Goal: Transaction & Acquisition: Subscribe to service/newsletter

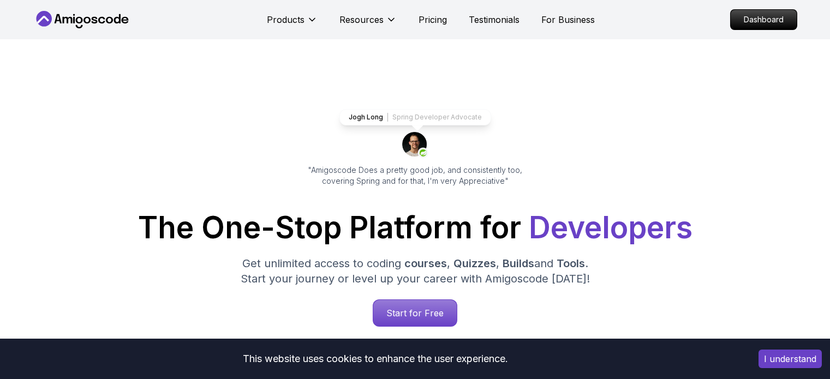
click at [429, 322] on p "Start for Free" at bounding box center [415, 313] width 84 height 26
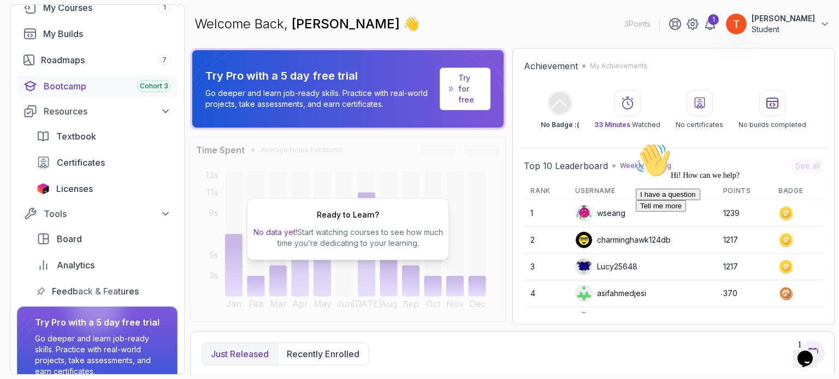
scroll to position [32, 0]
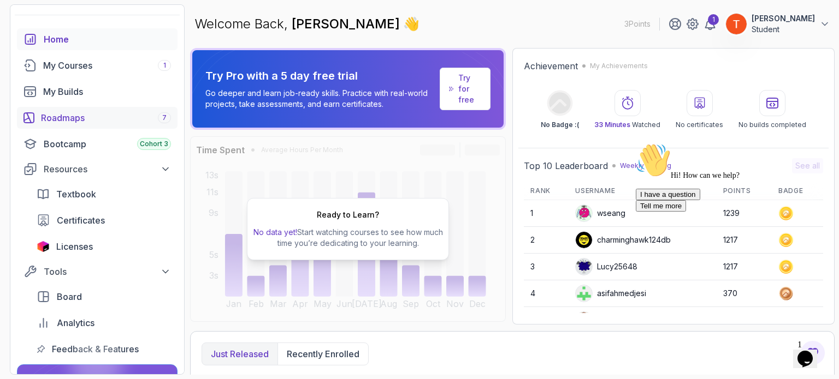
click at [97, 118] on div "Roadmaps 7" at bounding box center [106, 117] width 130 height 13
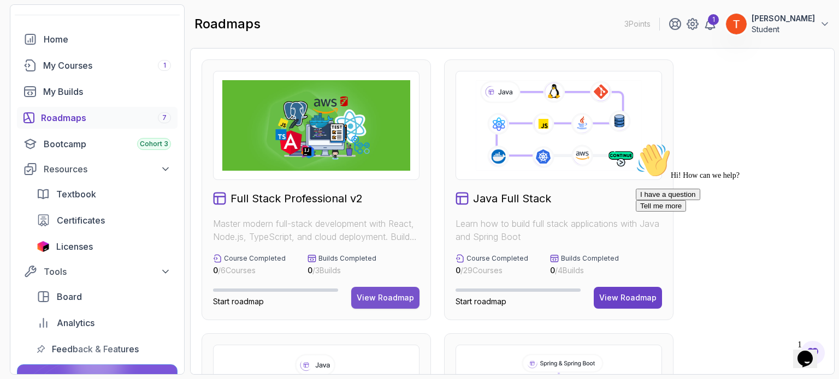
click at [373, 299] on div "View Roadmap" at bounding box center [385, 298] width 57 height 11
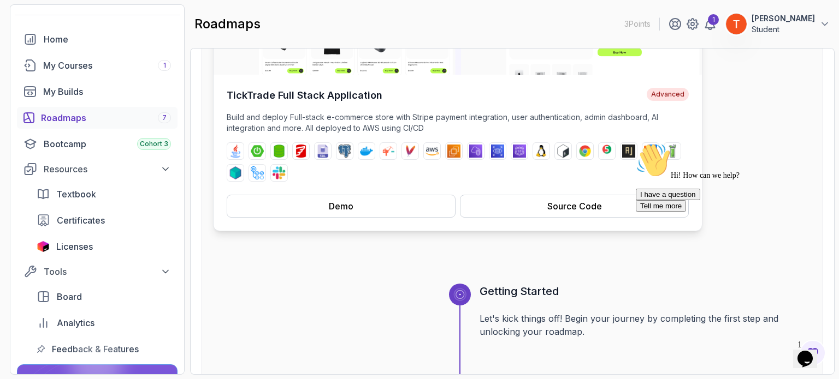
scroll to position [218, 0]
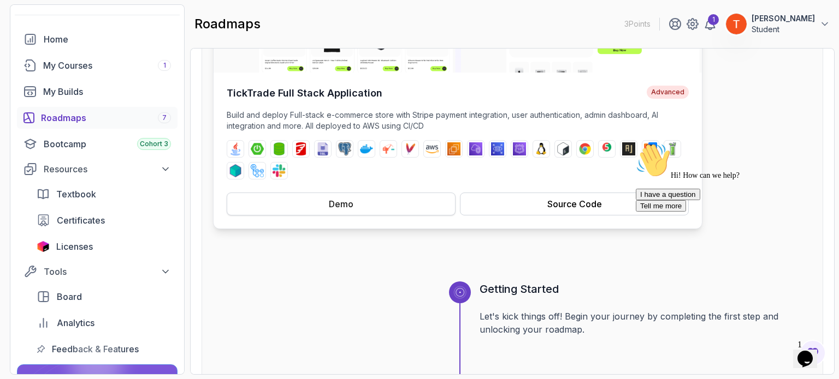
click at [353, 201] on button "Demo" at bounding box center [341, 204] width 229 height 23
click at [506, 205] on button "Source Code" at bounding box center [574, 204] width 229 height 23
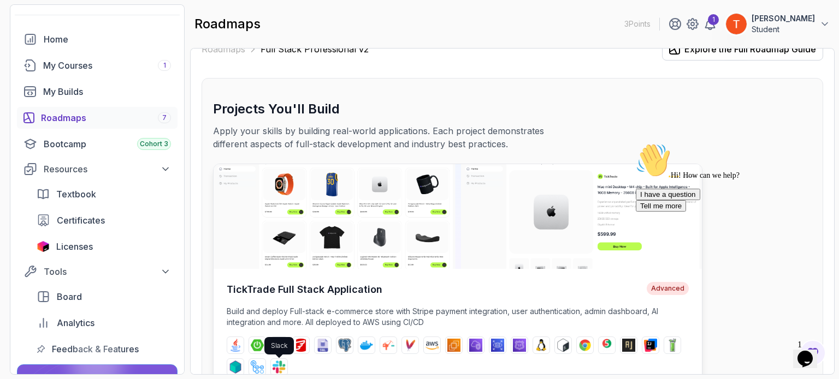
scroll to position [0, 0]
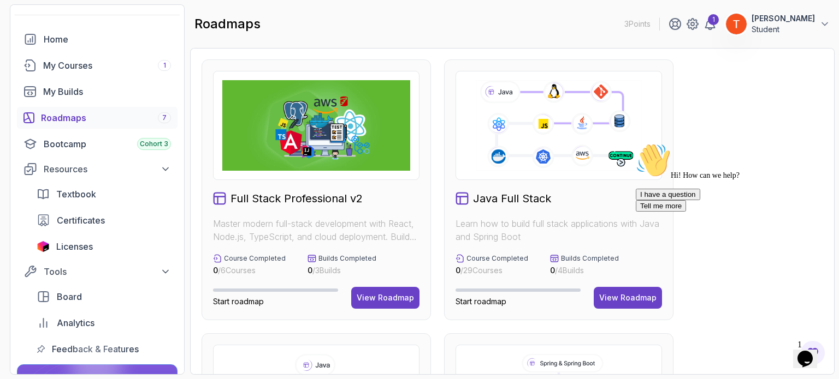
click at [638, 212] on div "I have a question Tell me more" at bounding box center [733, 200] width 197 height 23
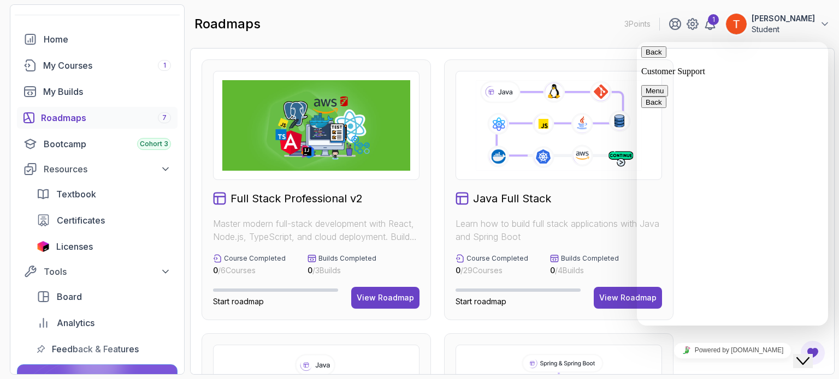
click at [652, 46] on div "Back Customer Support Menu" at bounding box center [732, 71] width 182 height 50
click at [652, 49] on div "Back Customer Support Menu" at bounding box center [732, 71] width 182 height 50
click at [652, 57] on button "Back" at bounding box center [653, 51] width 25 height 11
click at [591, 117] on icon at bounding box center [558, 126] width 169 height 94
click at [809, 358] on icon "$i18n('chat', 'chat_widget')" at bounding box center [802, 362] width 13 height 8
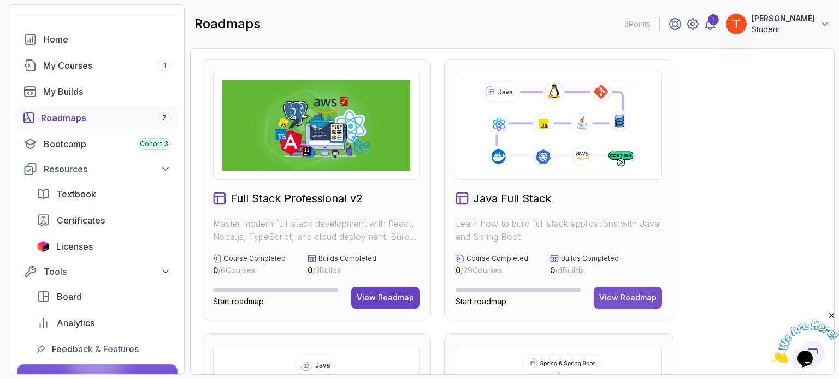
click at [649, 296] on div "View Roadmap" at bounding box center [627, 298] width 57 height 11
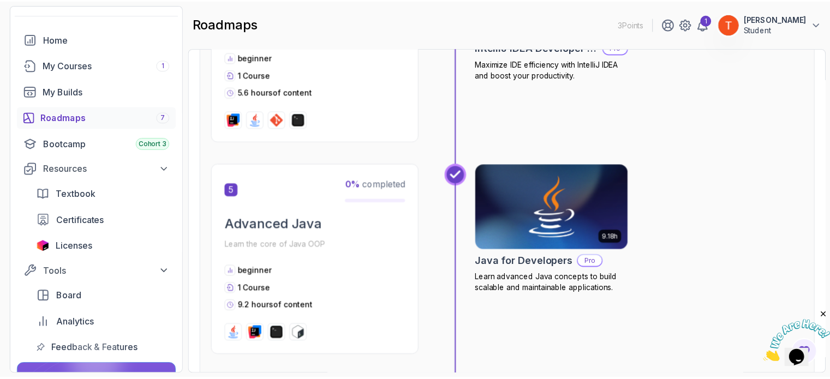
scroll to position [987, 0]
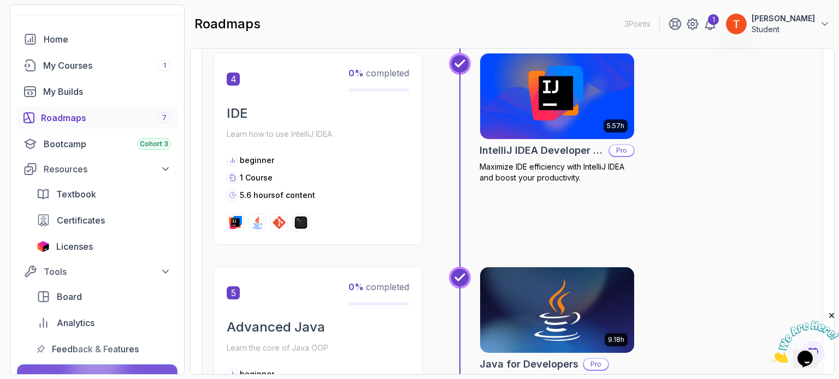
click at [542, 102] on img at bounding box center [557, 96] width 162 height 91
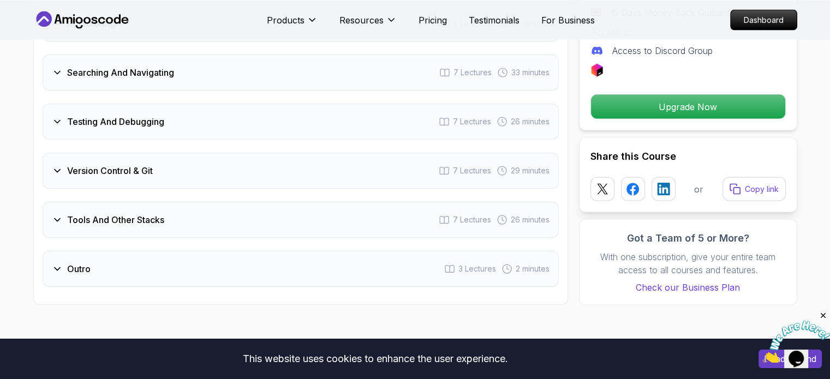
scroll to position [2129, 0]
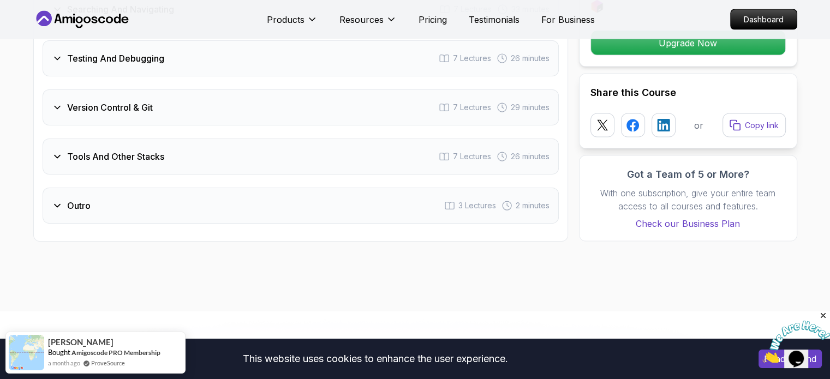
click at [162, 146] on div "Tools And Other Stacks 7 Lectures 26 minutes" at bounding box center [301, 157] width 516 height 36
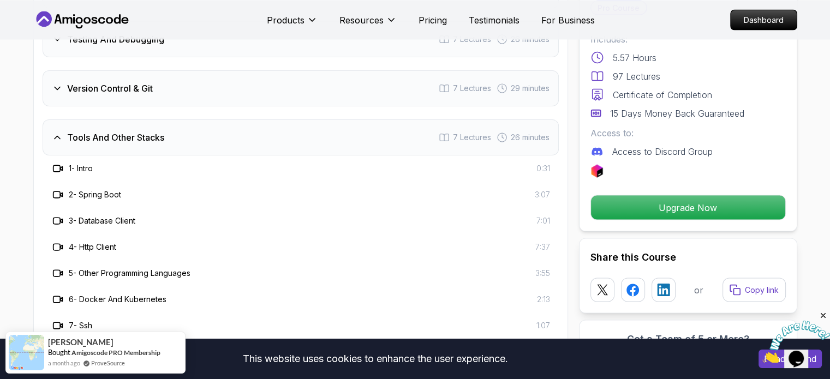
scroll to position [2051, 0]
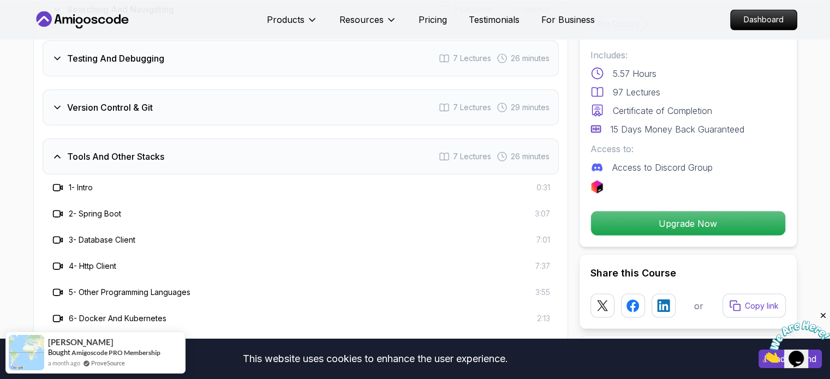
click at [146, 150] on h3 "Tools And Other Stacks" at bounding box center [115, 156] width 97 height 13
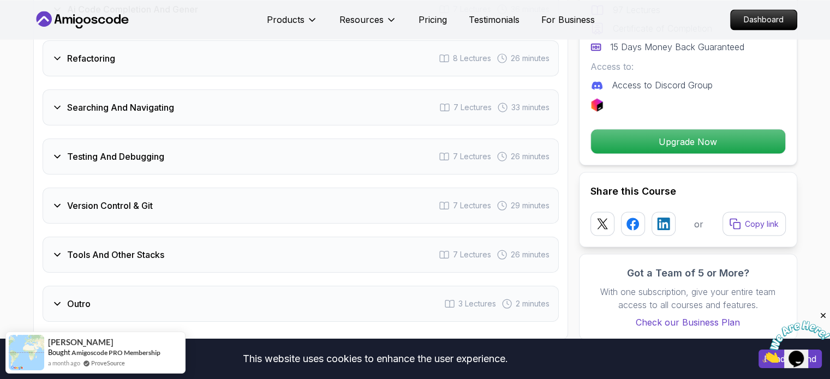
scroll to position [1941, 0]
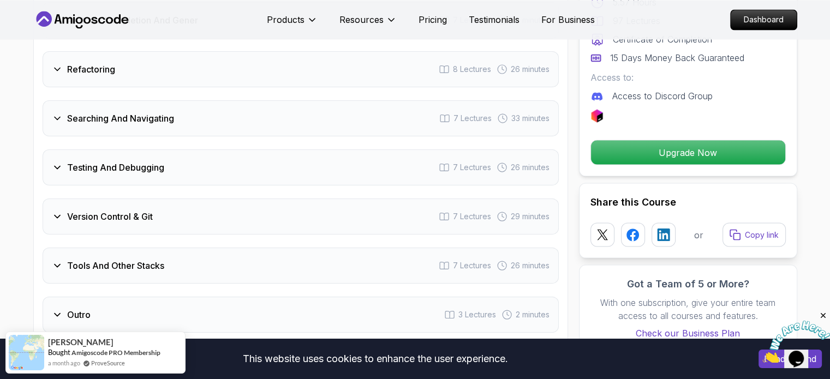
click at [112, 210] on h3 "Version Control & Git" at bounding box center [110, 216] width 86 height 13
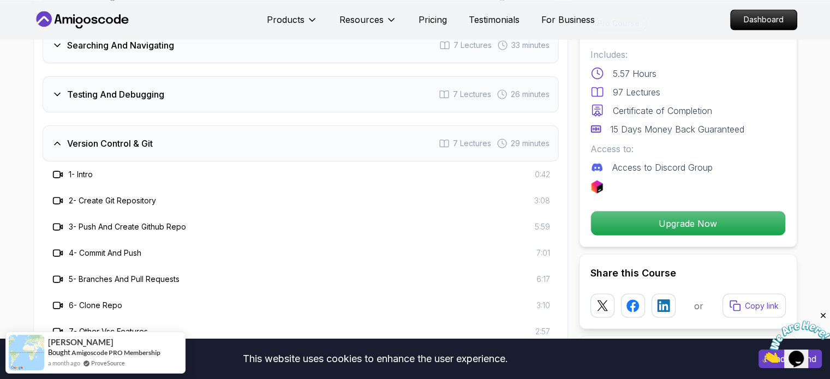
scroll to position [1996, 0]
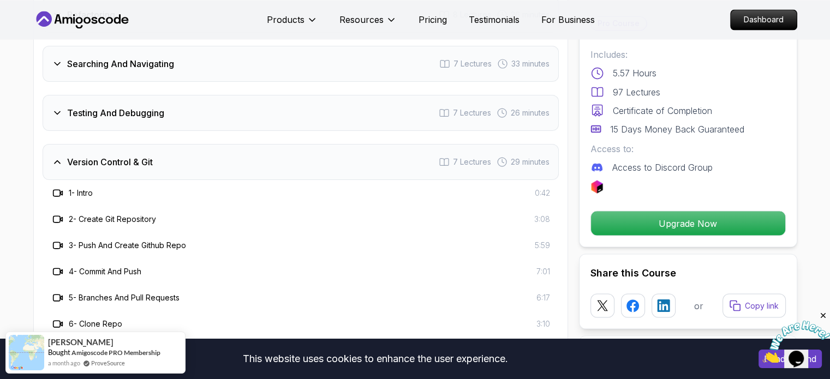
click at [100, 156] on h3 "Version Control & Git" at bounding box center [110, 162] width 86 height 13
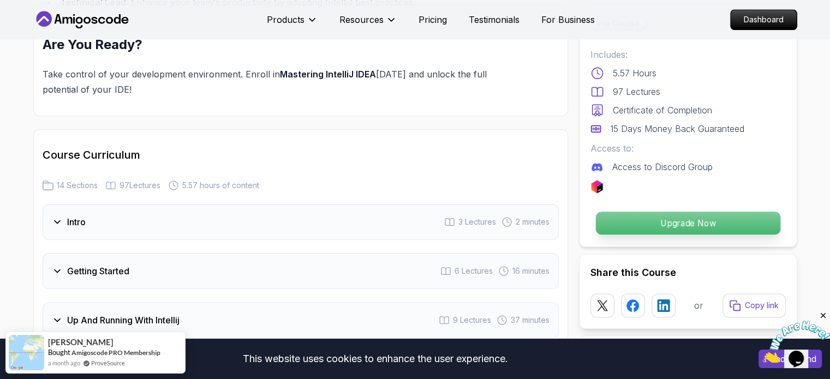
click at [680, 217] on p "Upgrade Now" at bounding box center [688, 223] width 185 height 23
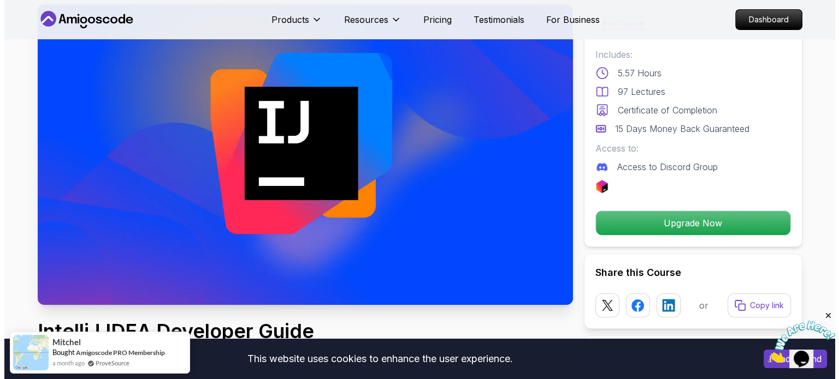
scroll to position [0, 0]
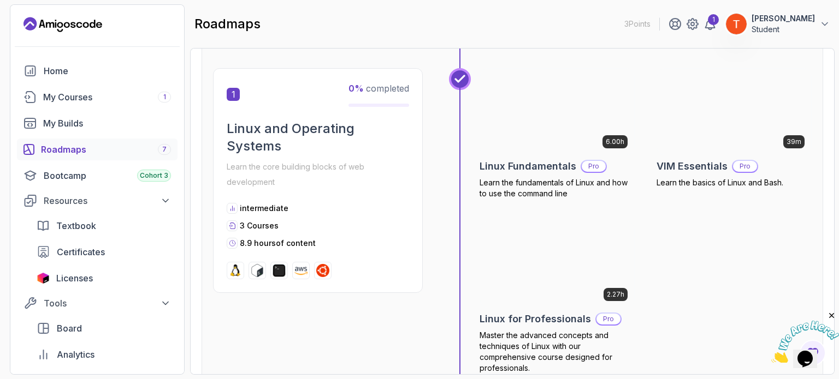
scroll to position [218, 0]
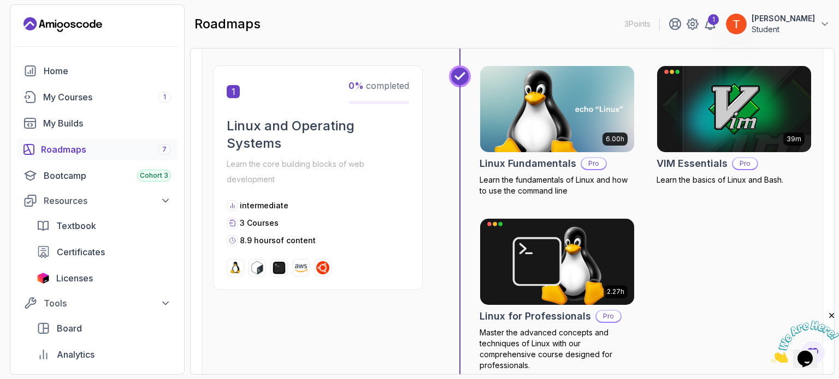
click at [126, 144] on div "Roadmaps 7" at bounding box center [106, 149] width 130 height 13
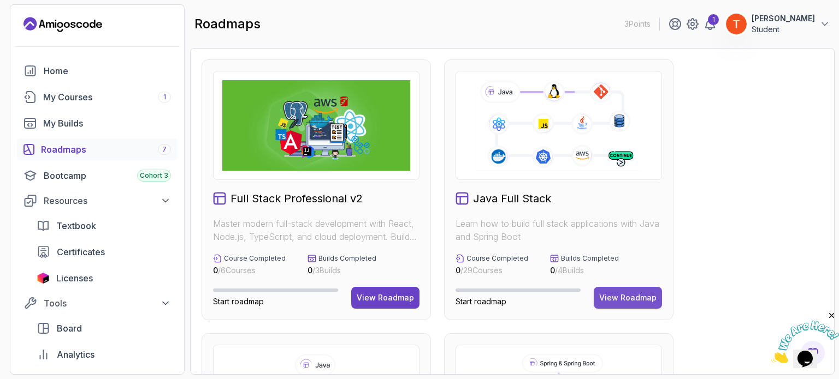
click at [626, 296] on div "View Roadmap" at bounding box center [627, 298] width 57 height 11
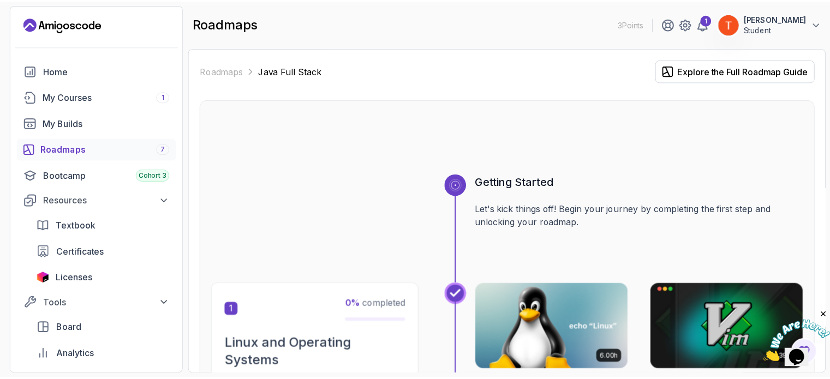
scroll to position [218, 0]
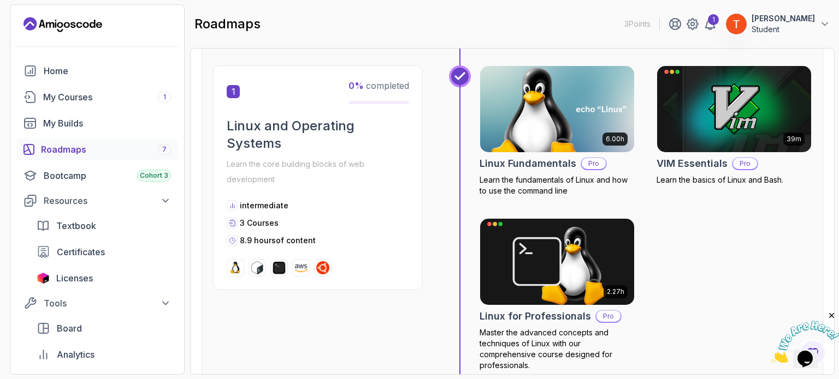
click at [537, 155] on div "6.00h Linux Fundamentals Pro Learn the fundamentals of Linux and how to use the…" at bounding box center [556, 131] width 155 height 131
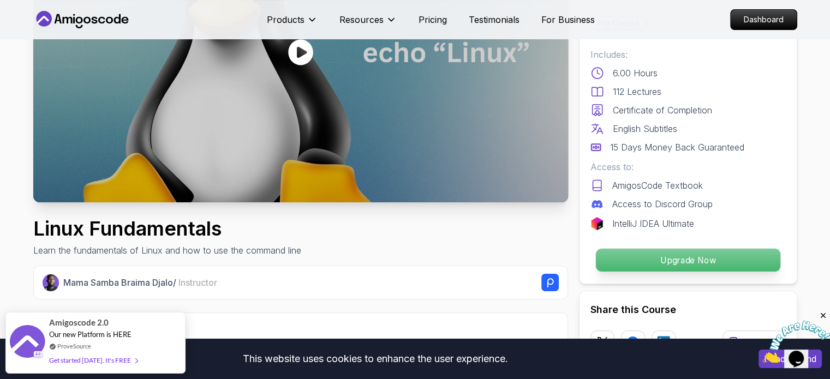
click at [652, 265] on p "Upgrade Now" at bounding box center [688, 260] width 185 height 23
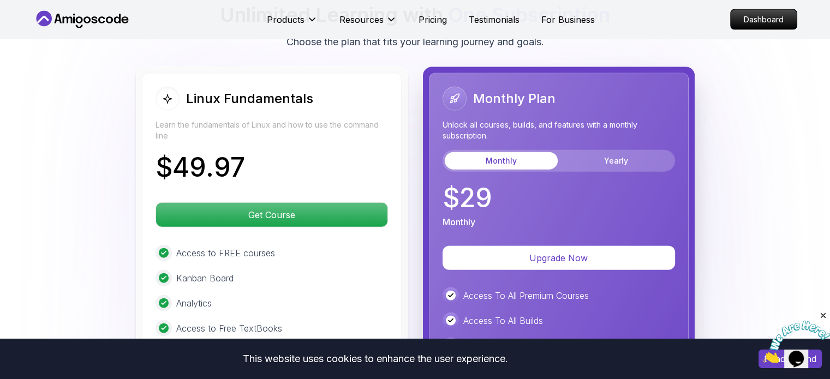
scroll to position [2449, 0]
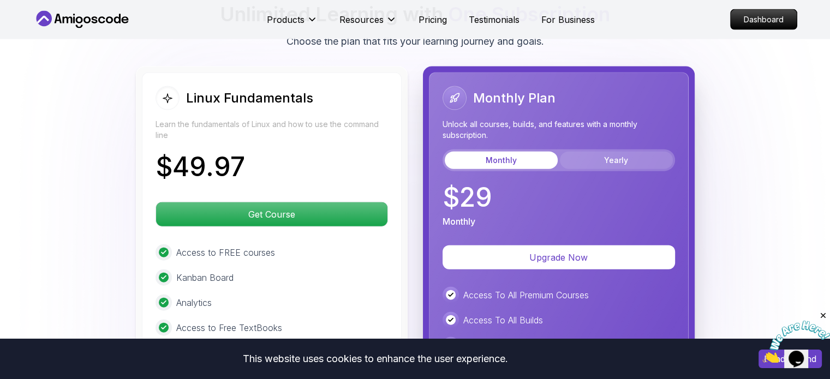
click at [597, 152] on button "Yearly" at bounding box center [616, 160] width 113 height 17
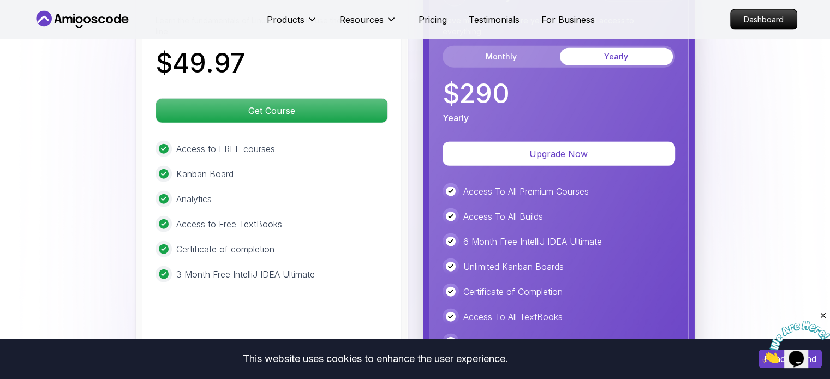
scroll to position [2503, 0]
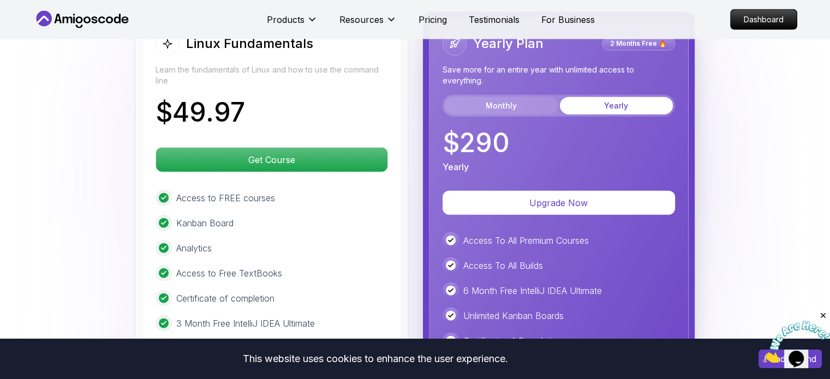
click at [513, 97] on button "Monthly" at bounding box center [501, 105] width 113 height 17
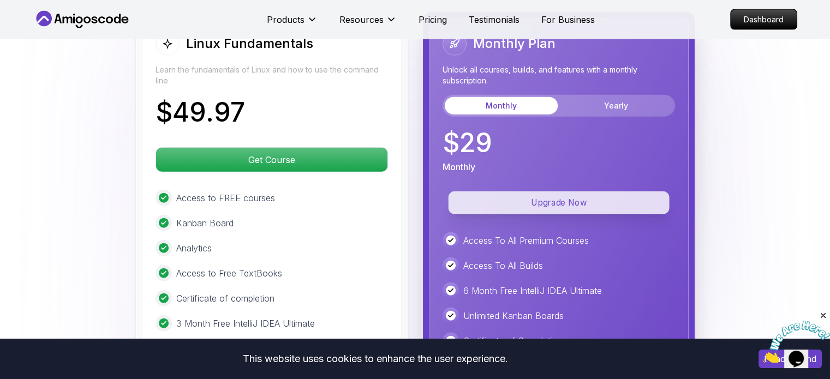
click at [563, 193] on p "Upgrade Now" at bounding box center [558, 203] width 221 height 23
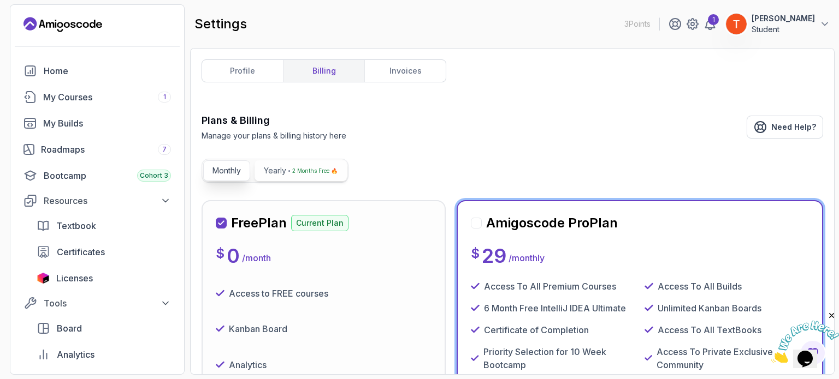
click at [300, 172] on p "2 Months Free 🔥" at bounding box center [314, 170] width 45 height 11
click at [221, 168] on p "Monthly" at bounding box center [226, 170] width 28 height 11
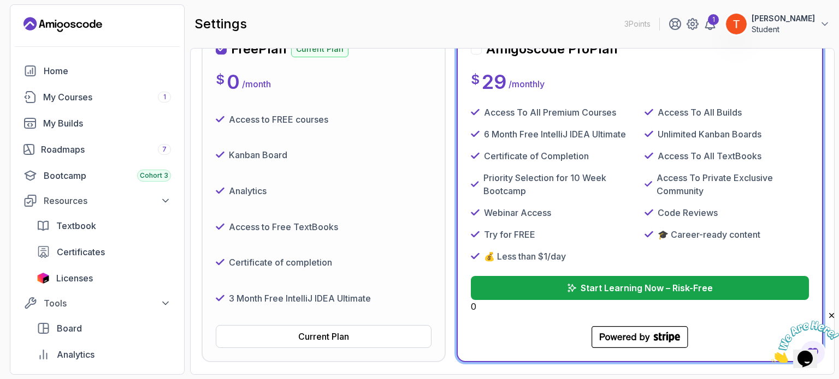
scroll to position [218, 0]
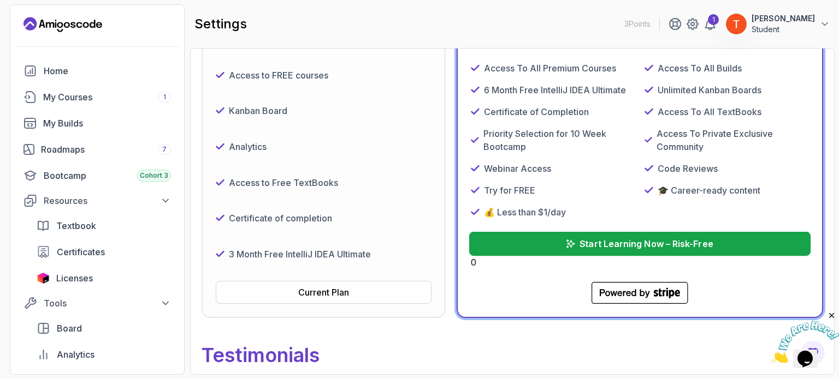
click at [553, 237] on button "Start Learning Now – Risk-Free" at bounding box center [639, 244] width 341 height 24
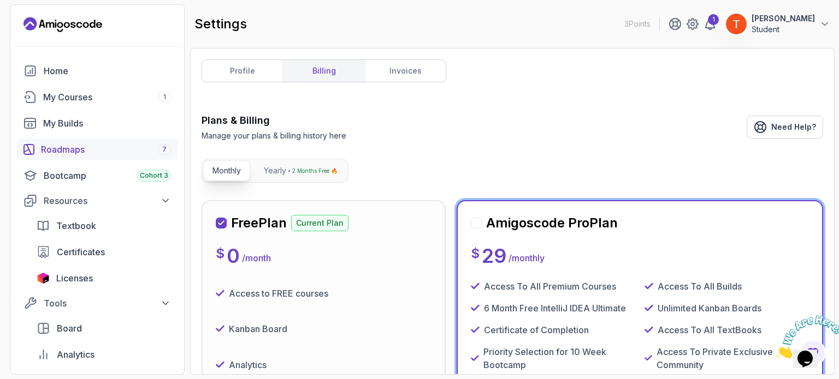
click at [50, 150] on div "Roadmaps 7" at bounding box center [106, 149] width 130 height 13
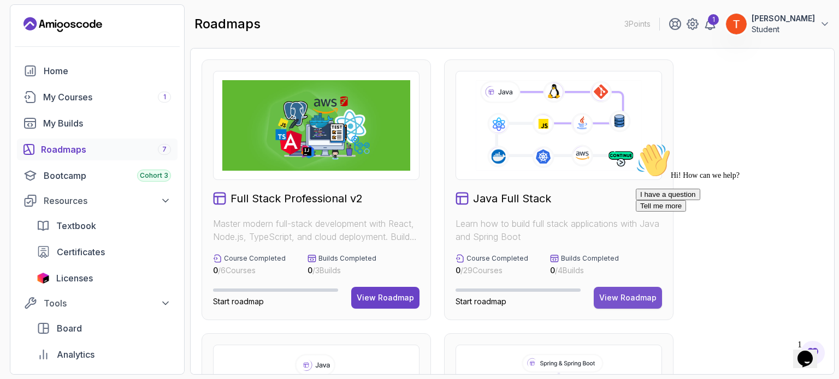
click at [625, 295] on div "View Roadmap" at bounding box center [627, 298] width 57 height 11
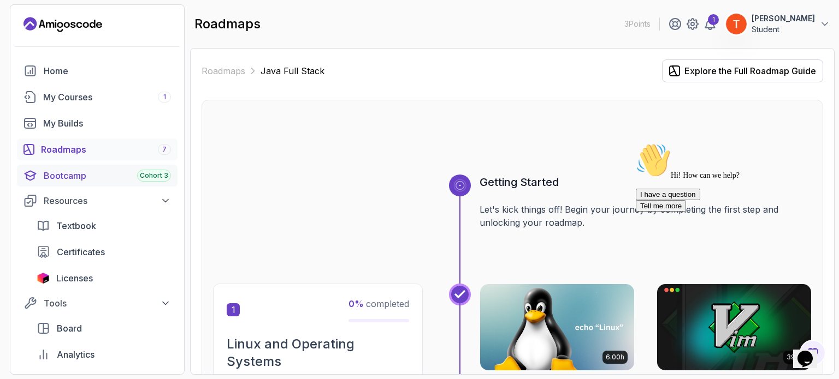
click at [81, 179] on div "Bootcamp Cohort 3" at bounding box center [107, 175] width 127 height 13
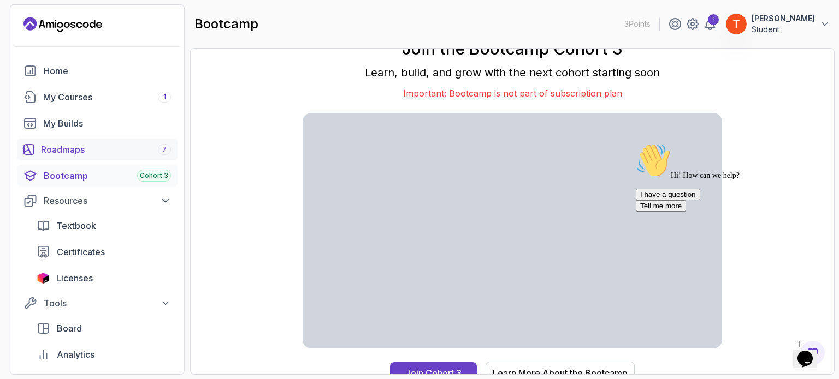
click at [88, 149] on div "Roadmaps 7" at bounding box center [106, 149] width 130 height 13
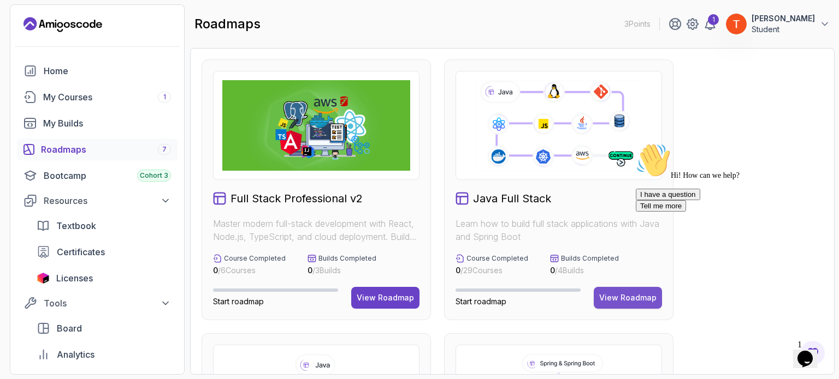
click at [628, 295] on div "View Roadmap" at bounding box center [627, 298] width 57 height 11
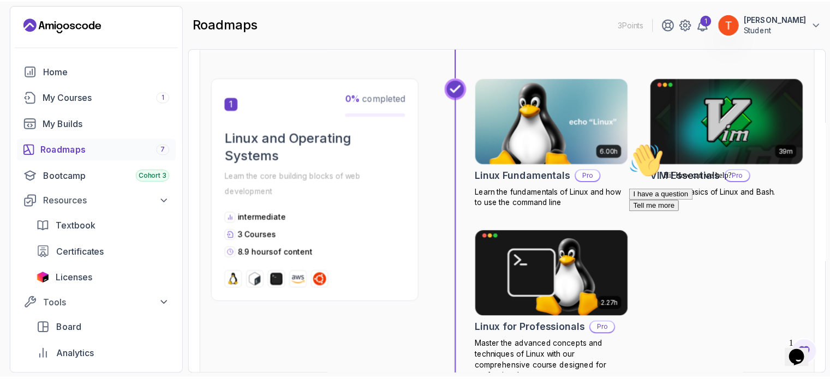
scroll to position [218, 0]
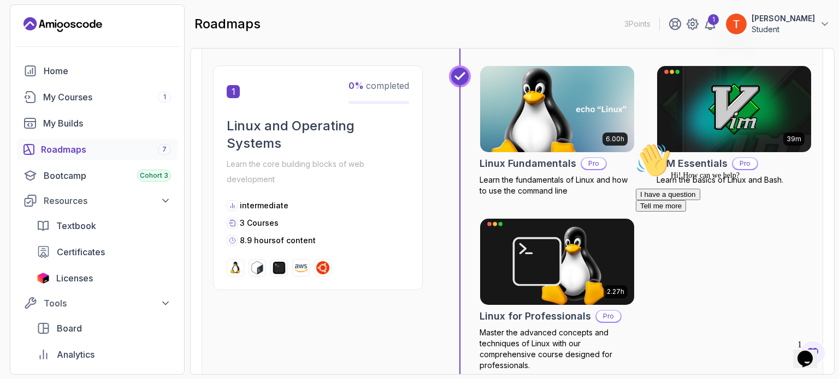
click at [540, 161] on h2 "Linux Fundamentals" at bounding box center [527, 163] width 97 height 15
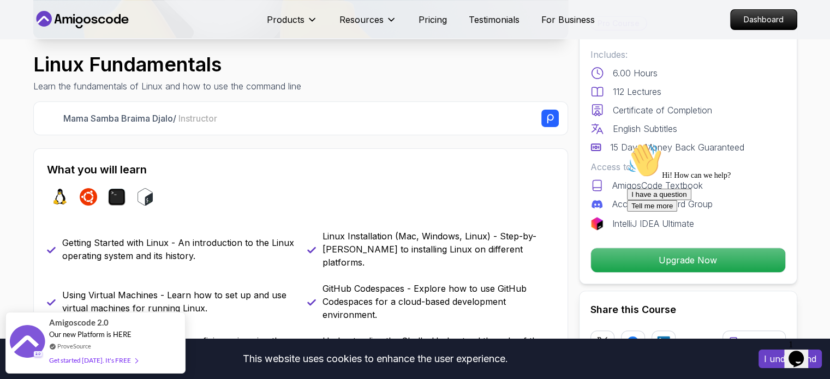
scroll to position [328, 0]
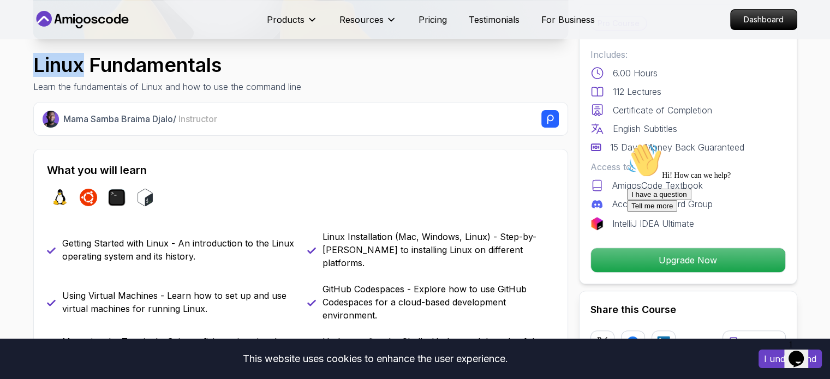
copy h1 "Linux"
drag, startPoint x: 25, startPoint y: 56, endPoint x: 81, endPoint y: 67, distance: 56.9
